Goal: Information Seeking & Learning: Check status

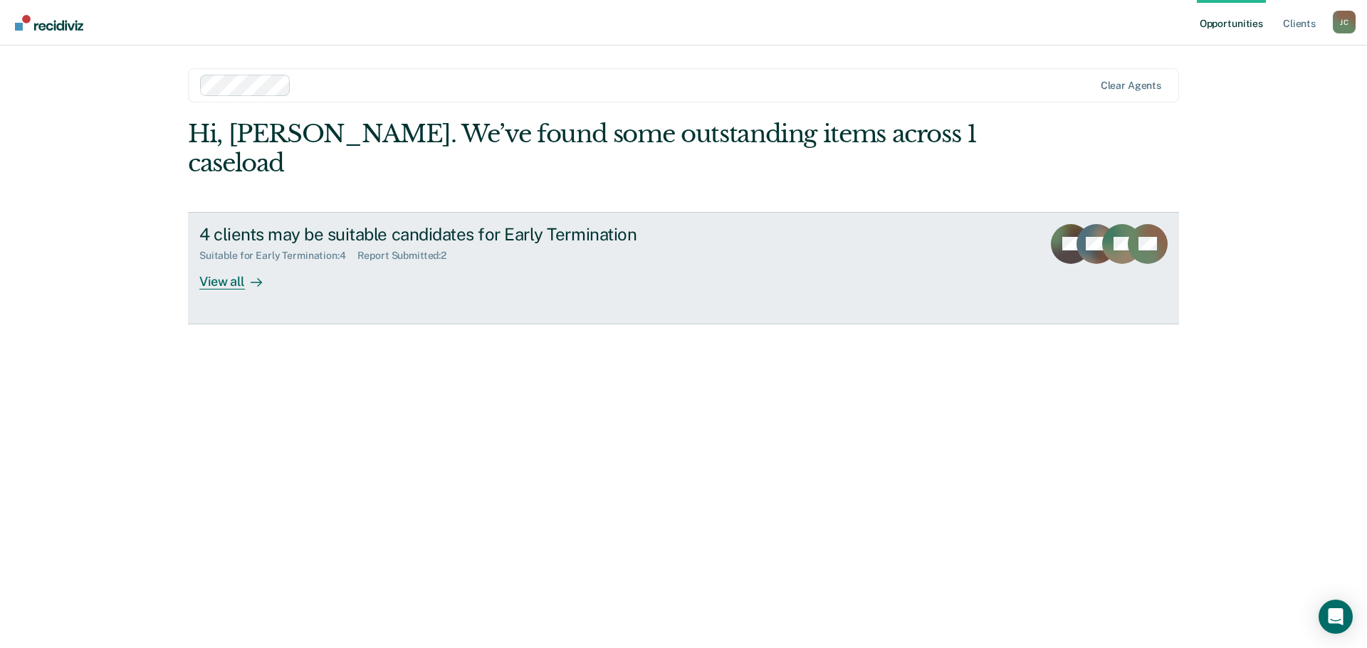
click at [236, 262] on div "View all" at bounding box center [239, 276] width 80 height 28
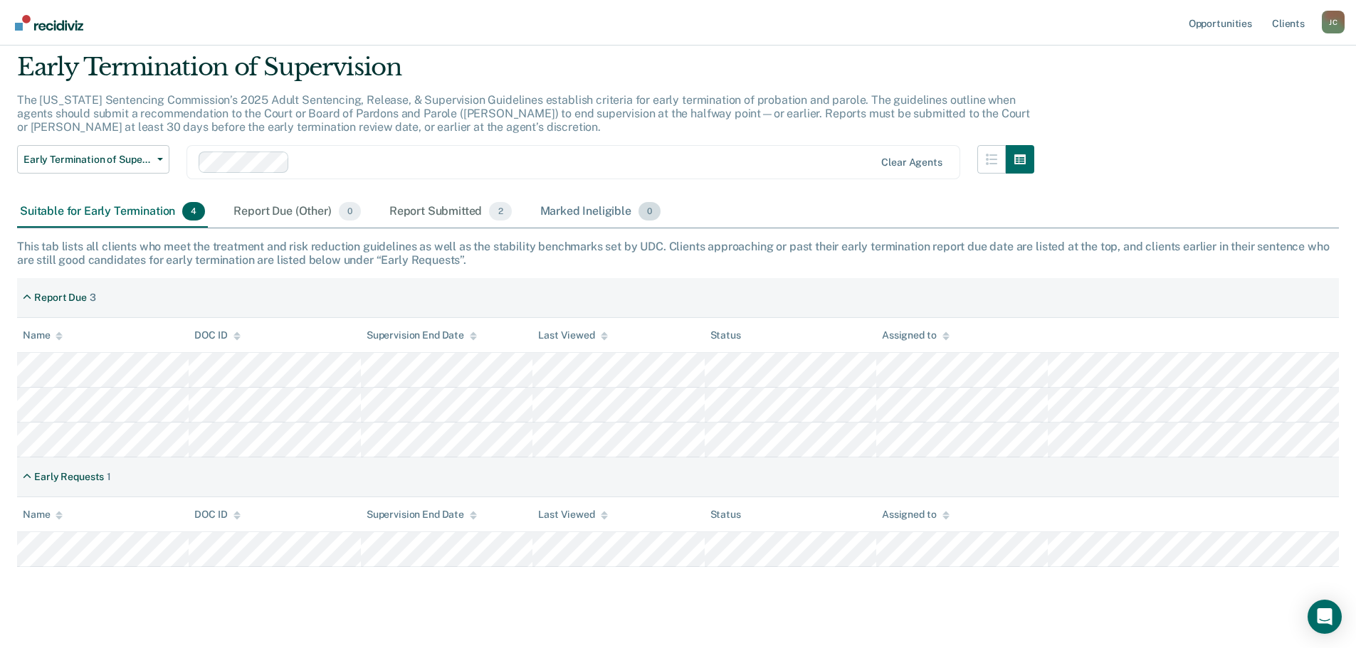
scroll to position [67, 0]
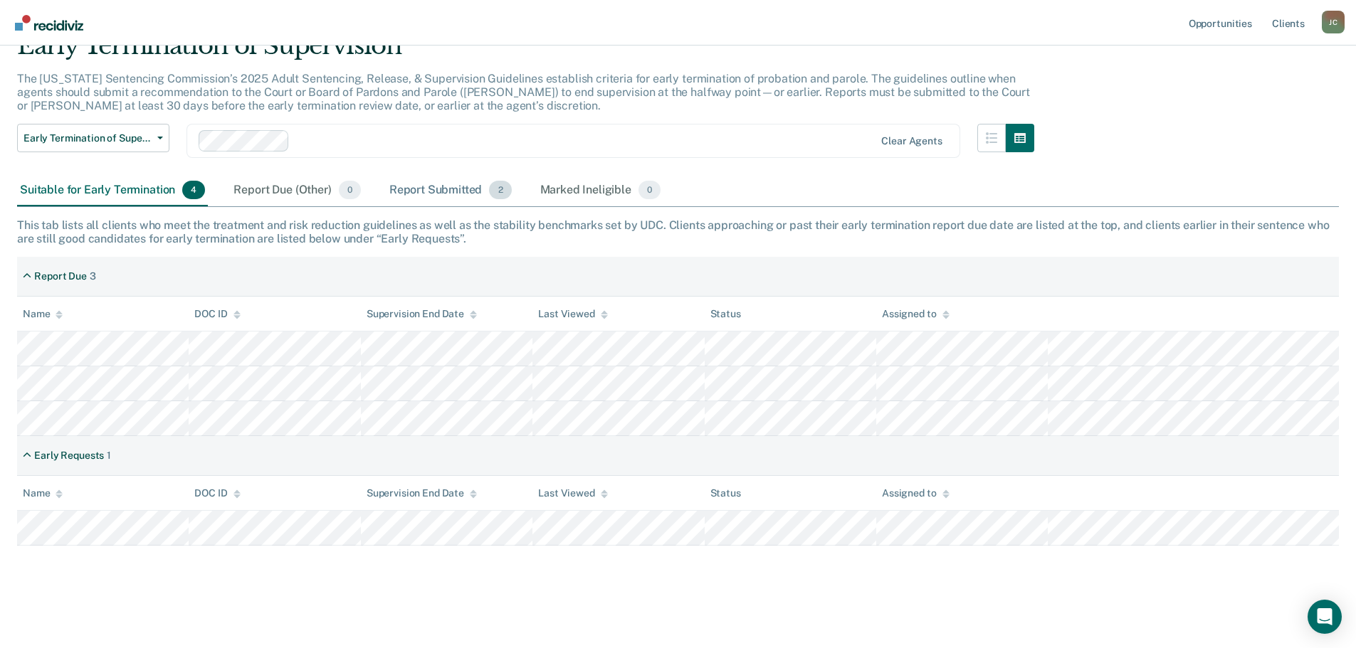
click at [438, 191] on div "Report Submitted 2" at bounding box center [450, 190] width 128 height 31
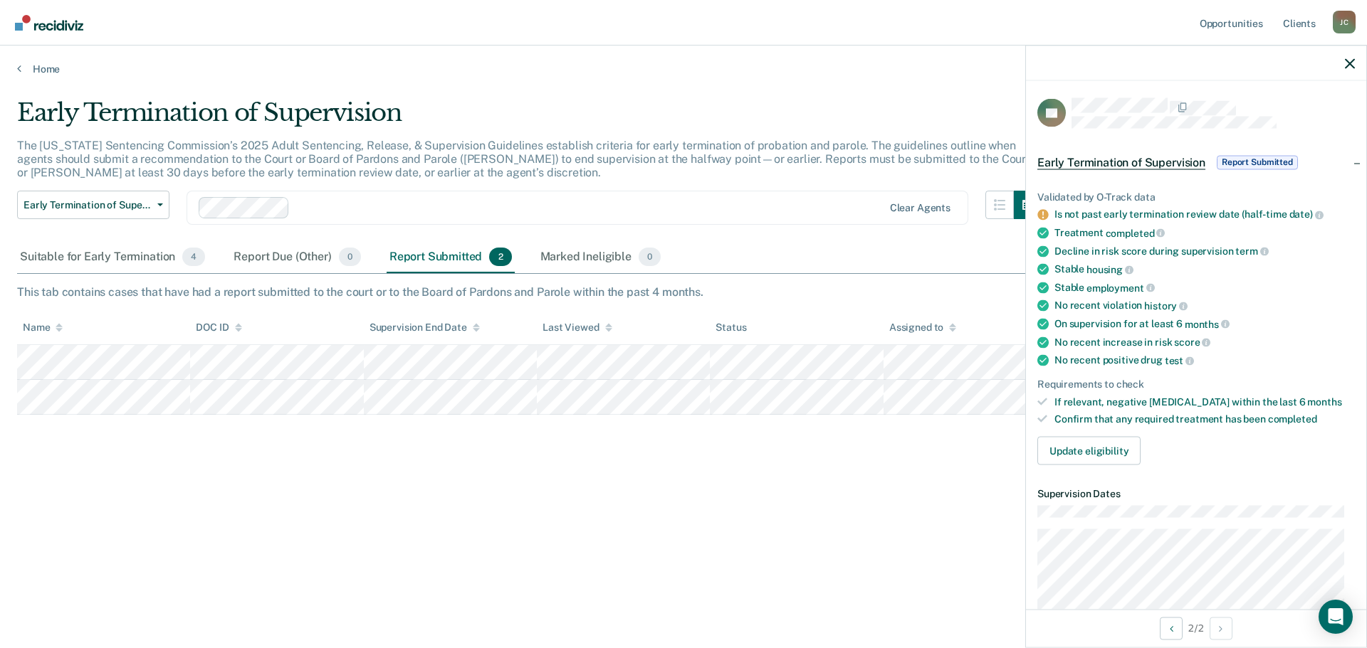
click at [1251, 155] on span "Report Submitted" at bounding box center [1256, 162] width 81 height 14
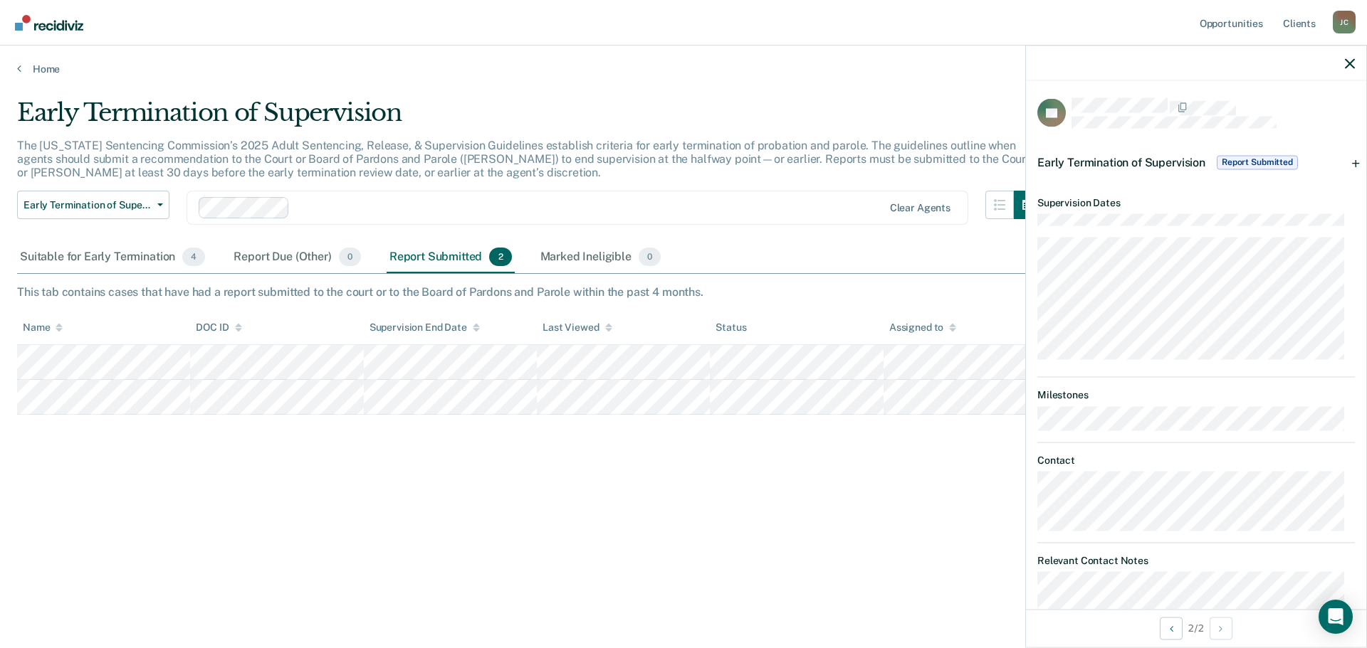
click at [1343, 163] on div "Early Termination of Supervision Report Submitted" at bounding box center [1196, 163] width 340 height 46
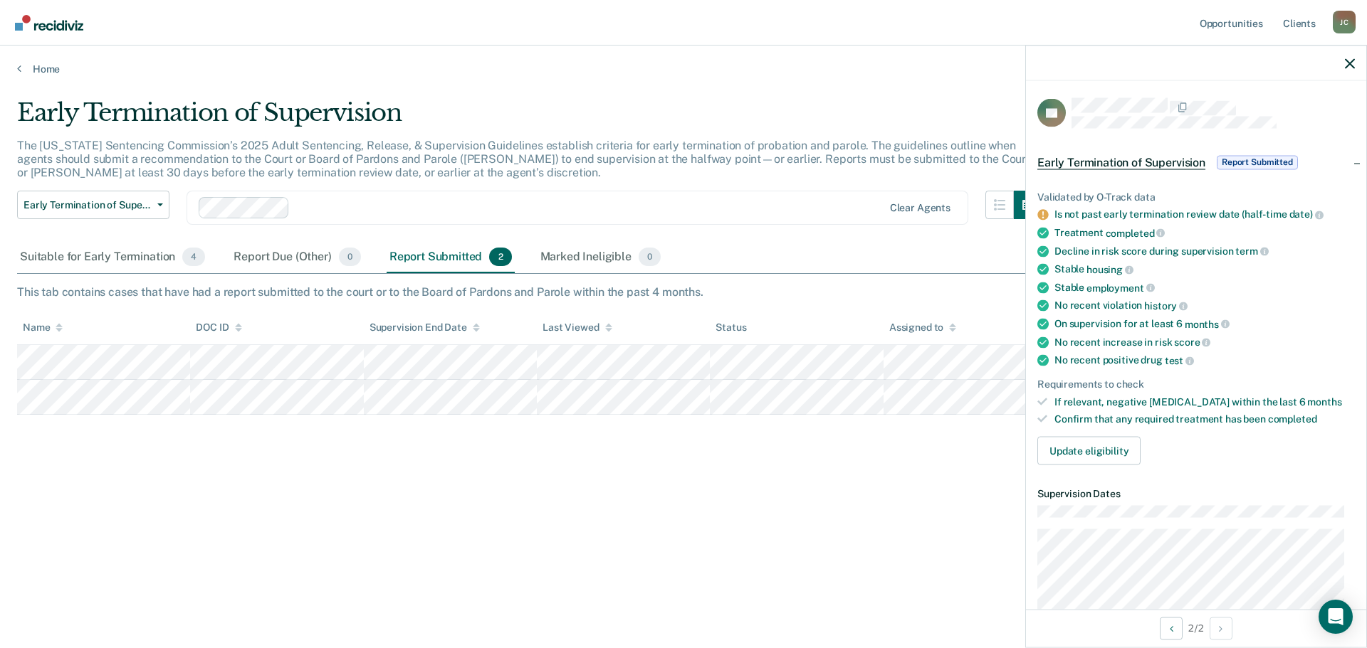
click at [1343, 163] on div "Early Termination of Supervision Report Submitted" at bounding box center [1196, 163] width 340 height 46
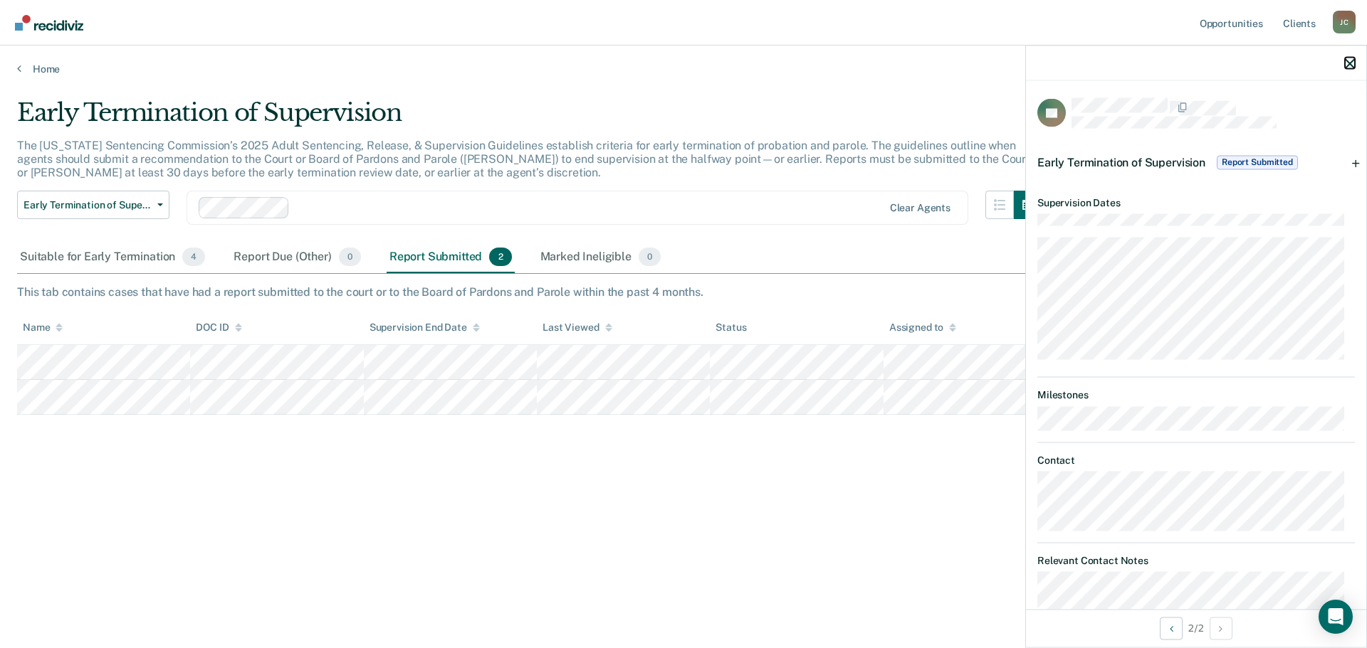
click at [1351, 66] on icon "button" at bounding box center [1350, 63] width 10 height 10
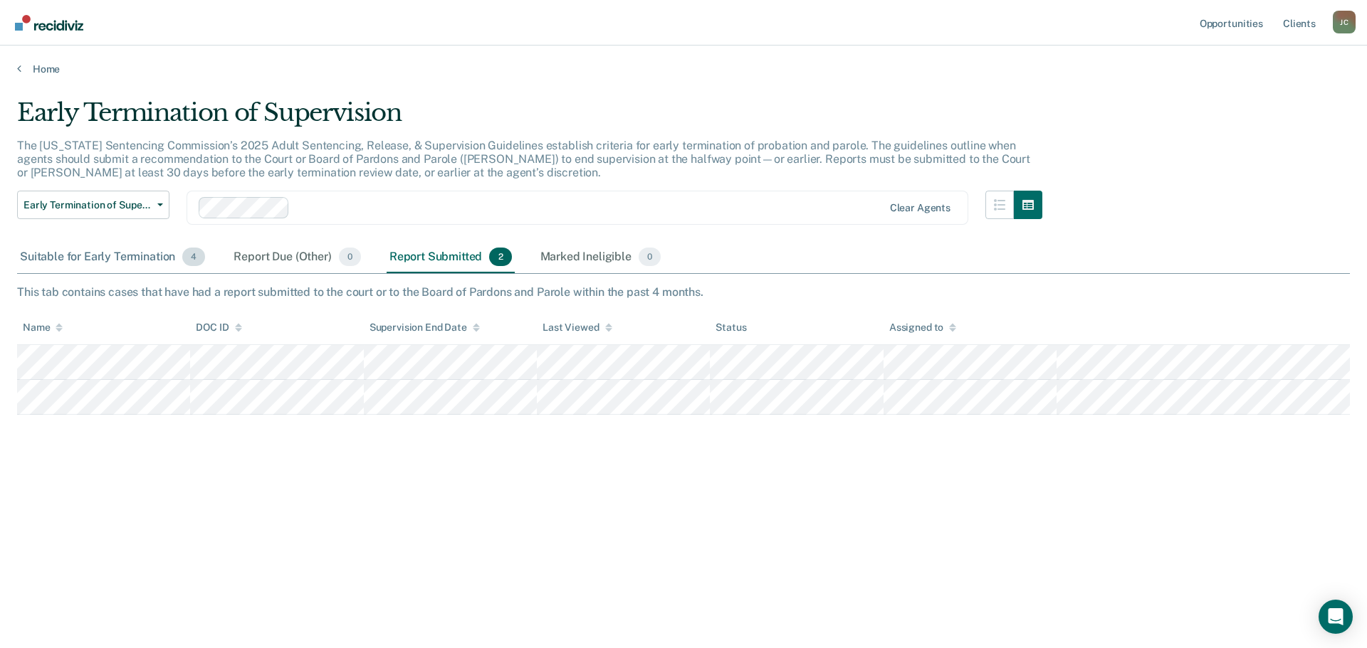
click at [135, 249] on div "Suitable for Early Termination 4" at bounding box center [112, 257] width 191 height 31
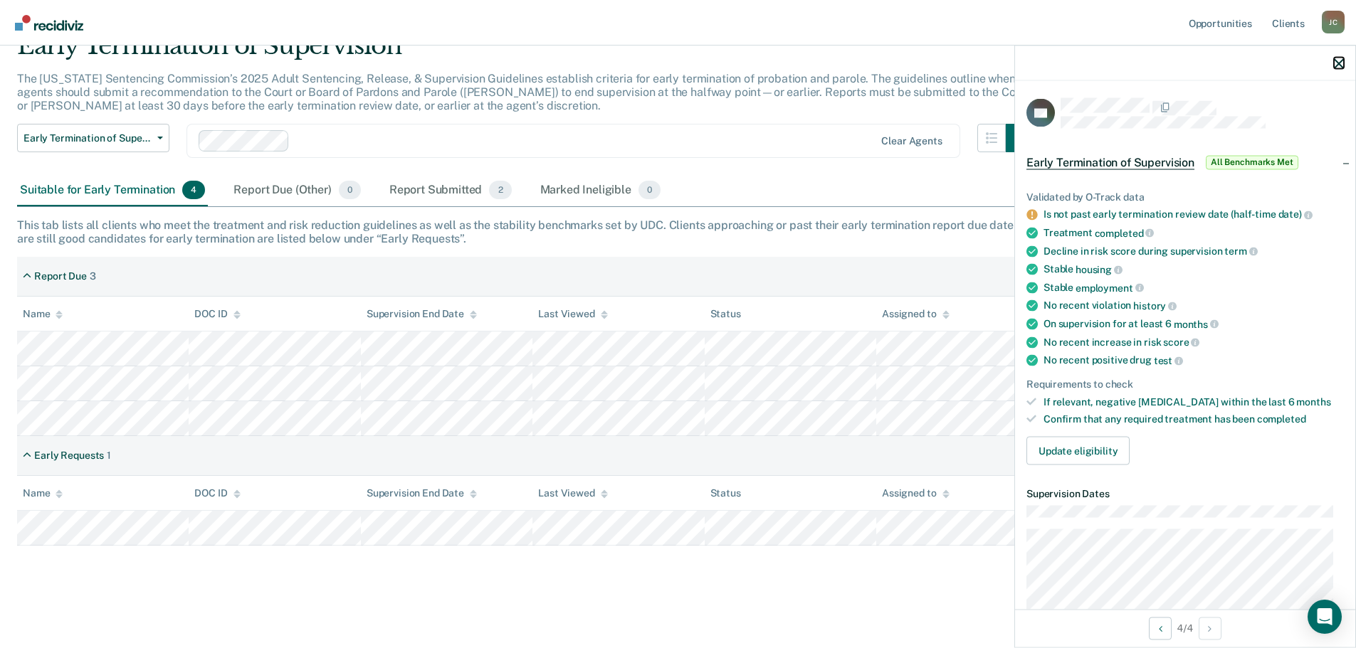
click at [1341, 66] on icon "button" at bounding box center [1339, 63] width 10 height 10
